Goal: Task Accomplishment & Management: Manage account settings

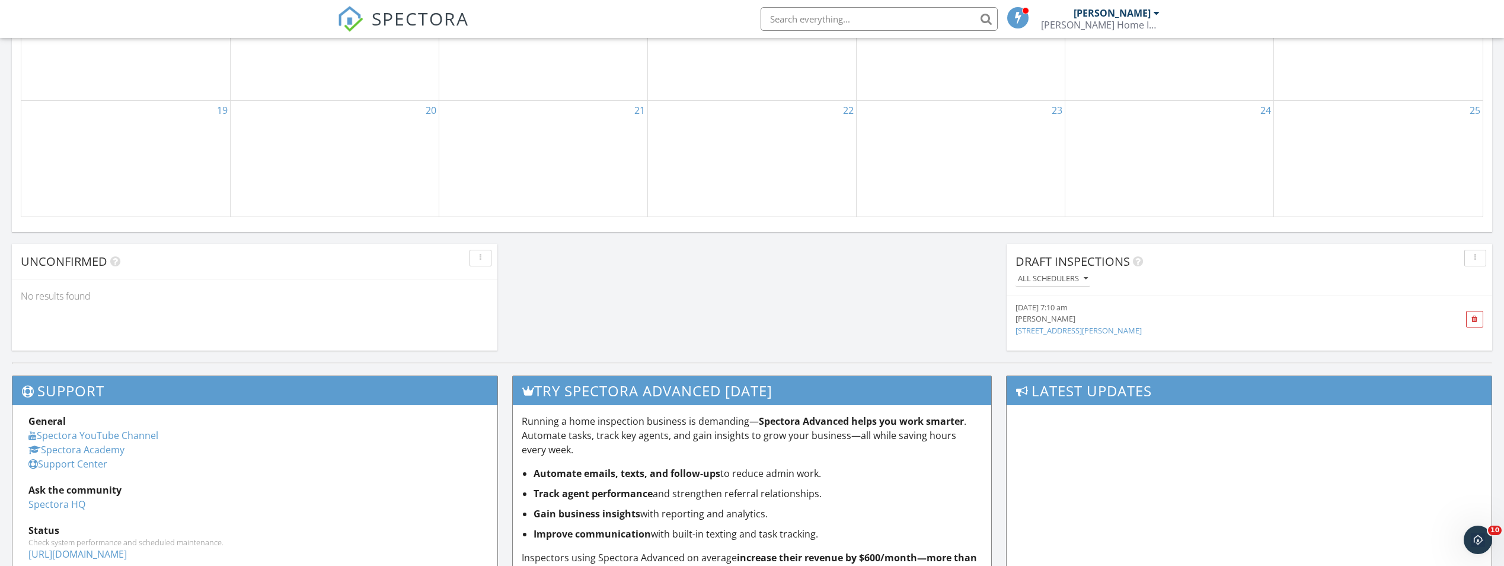
scroll to position [1112, 0]
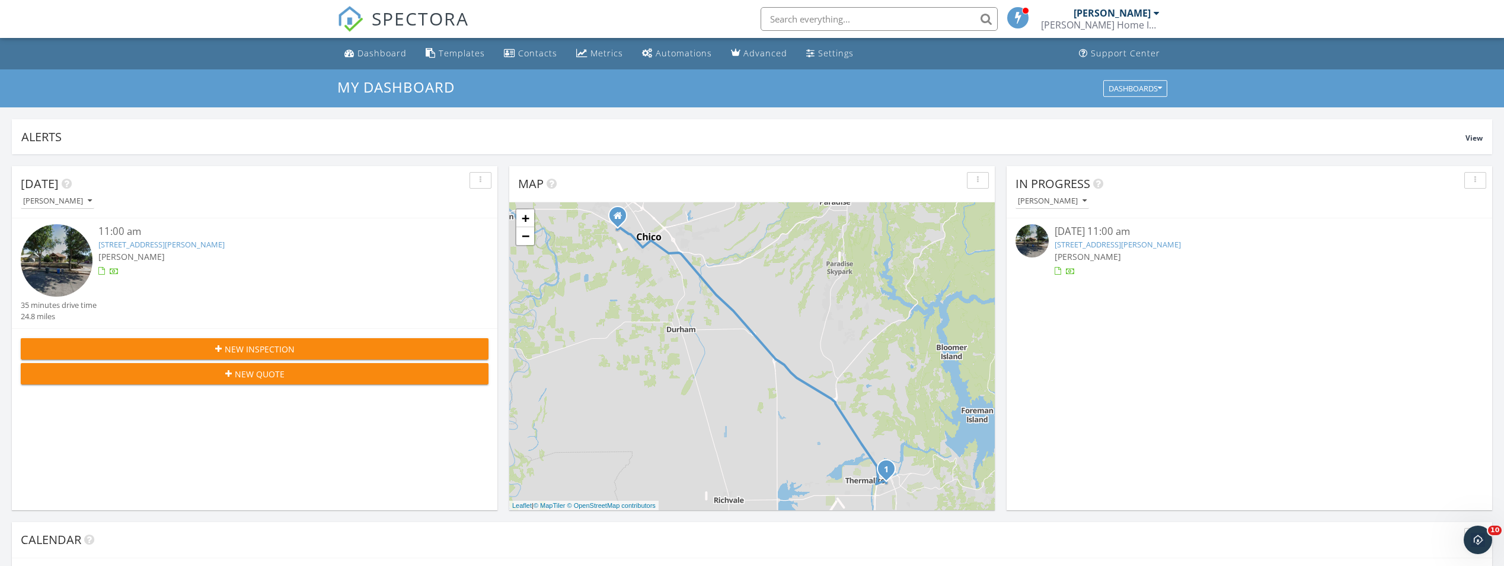
click at [1102, 243] on link "1215 Robinson St, Oroville, CA 95965" at bounding box center [1118, 244] width 126 height 11
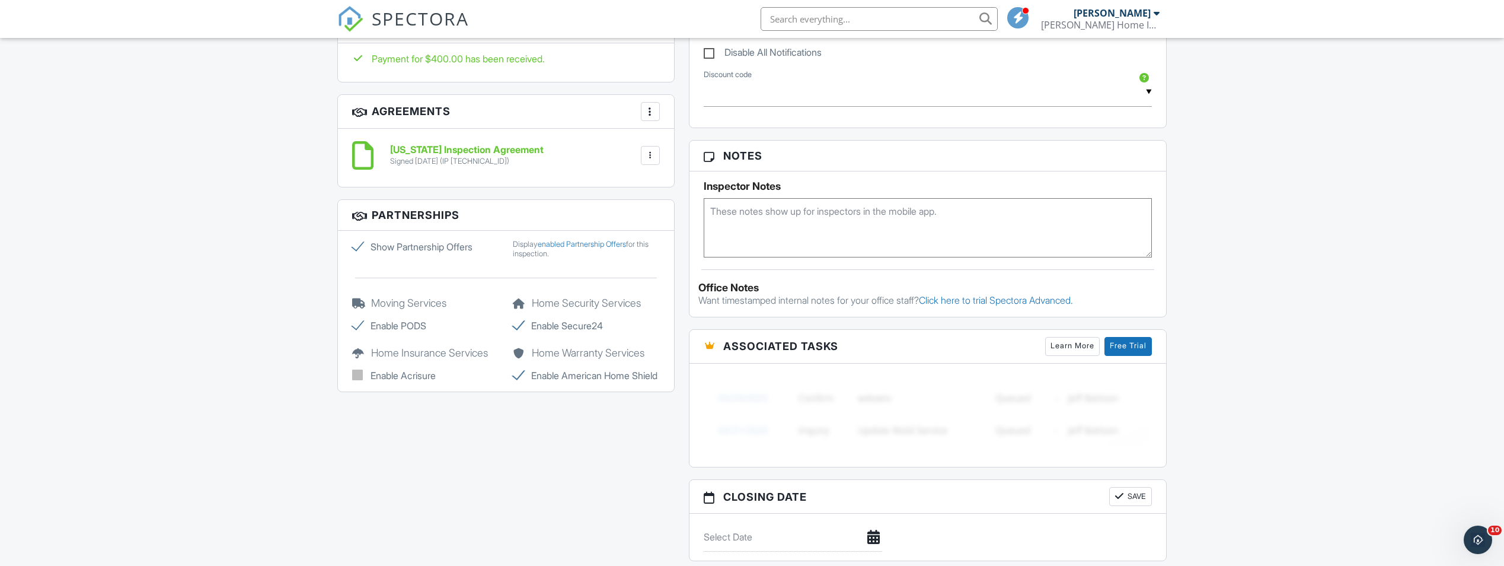
scroll to position [652, 0]
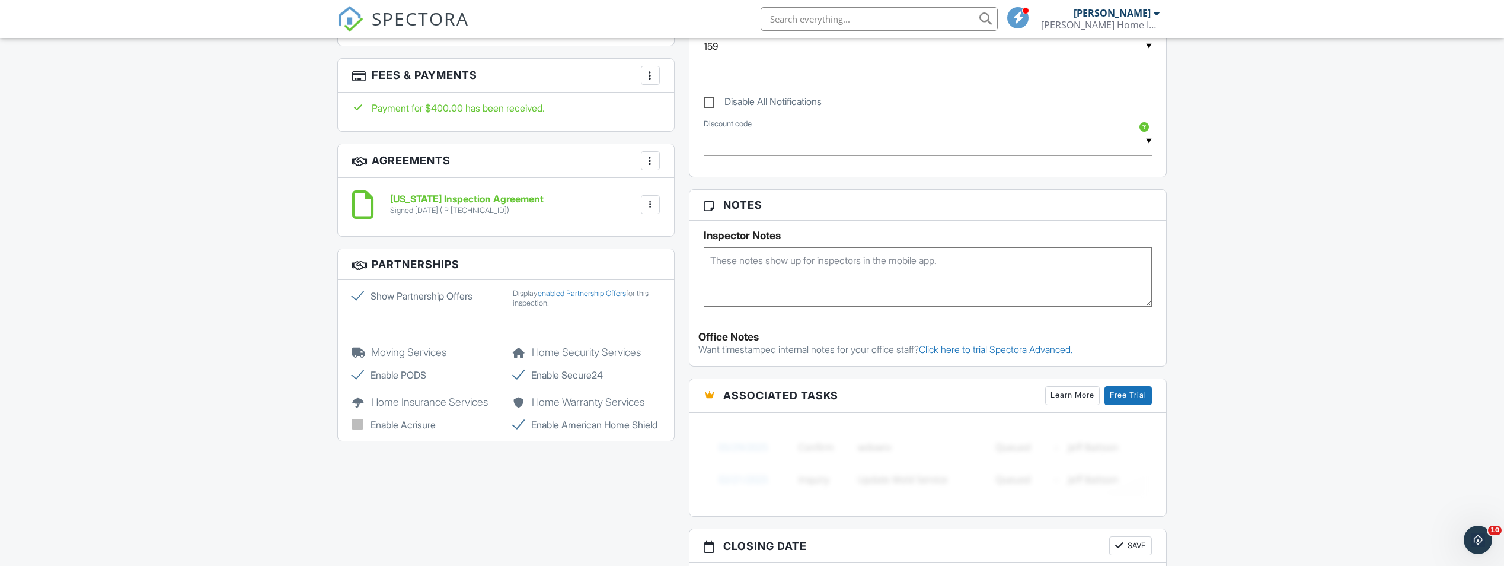
click at [356, 297] on label "Show Partnership Offers" at bounding box center [425, 296] width 147 height 14
checkbox input "false"
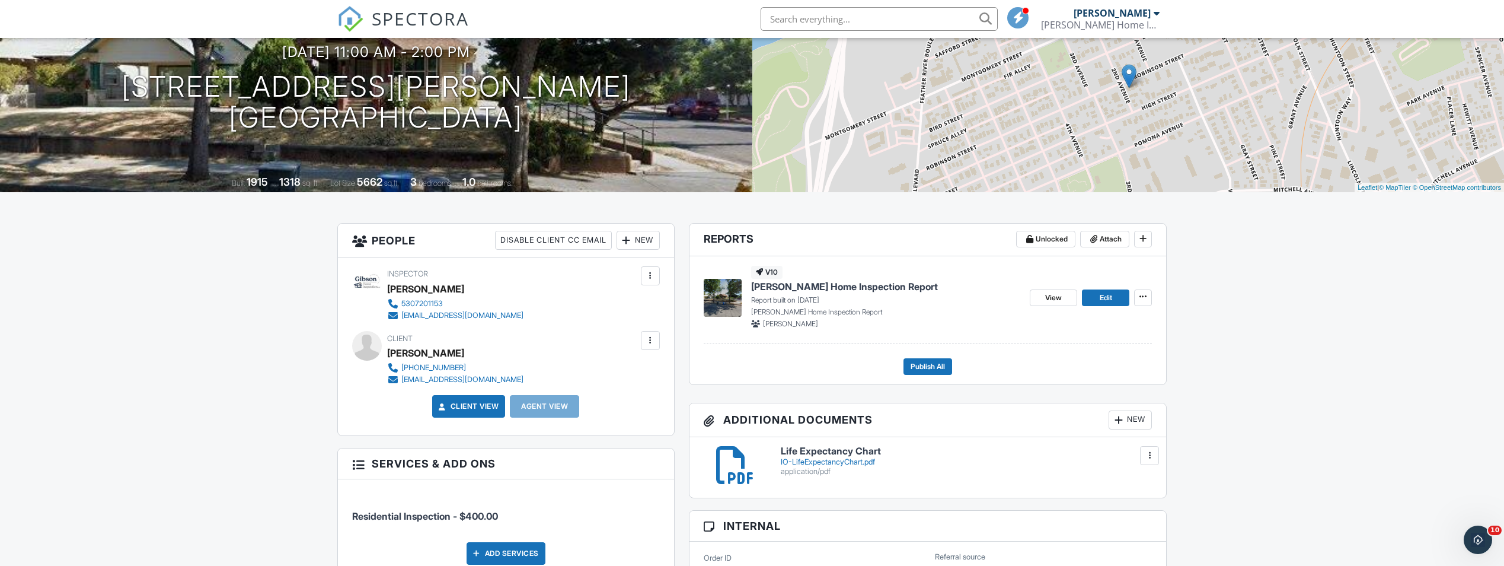
scroll to position [12, 0]
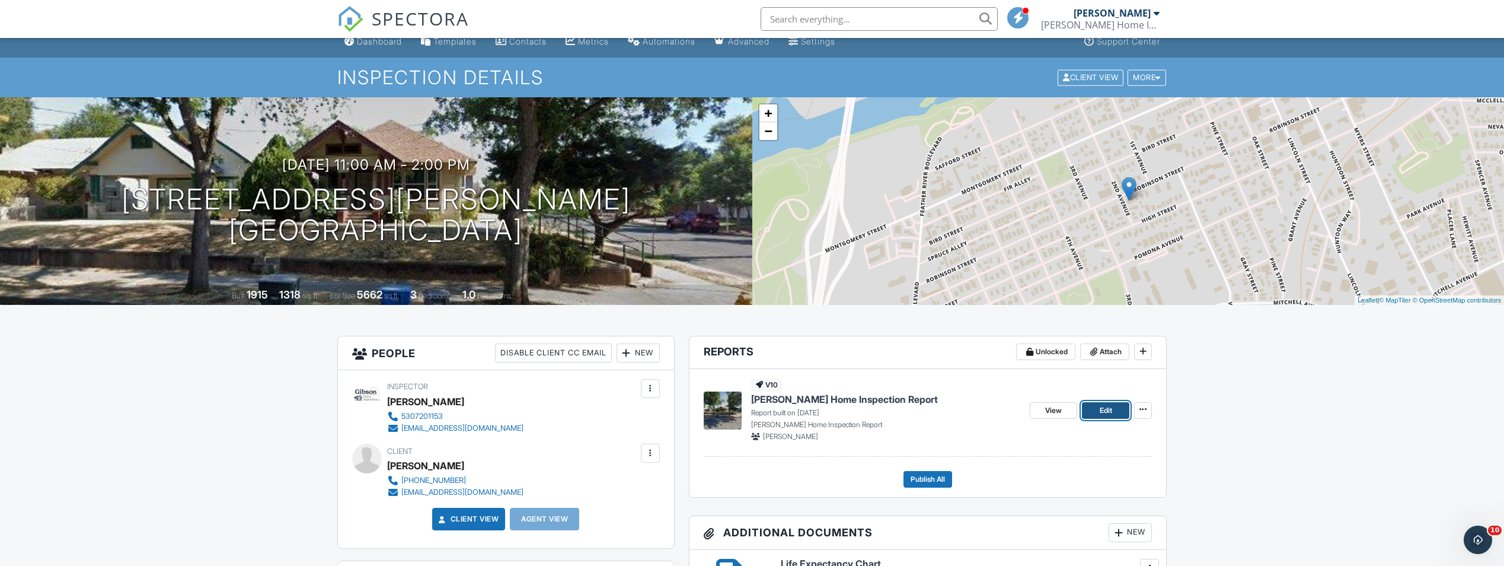
click at [1108, 412] on span "Edit" at bounding box center [1106, 410] width 12 height 12
